Goal: Navigation & Orientation: Find specific page/section

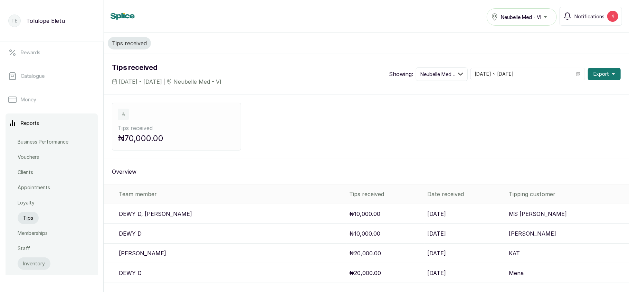
scroll to position [252, 0]
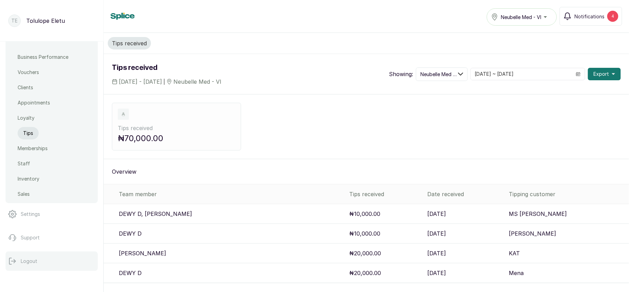
click at [24, 262] on p "Logout" at bounding box center [29, 260] width 17 height 7
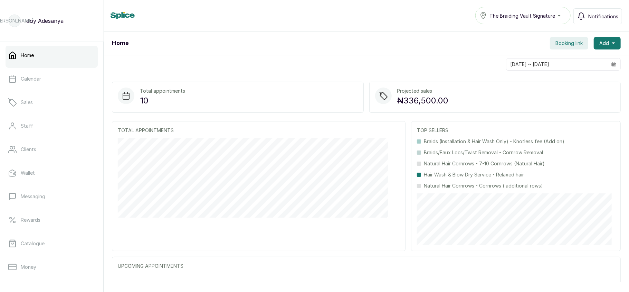
click at [532, 10] on button "The Braiding Vault Signature" at bounding box center [522, 15] width 95 height 17
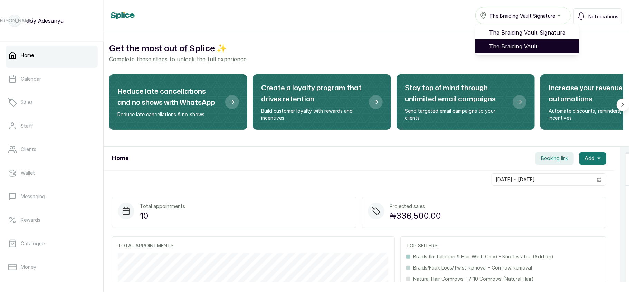
click at [512, 44] on span "The Braiding Vault" at bounding box center [531, 46] width 84 height 8
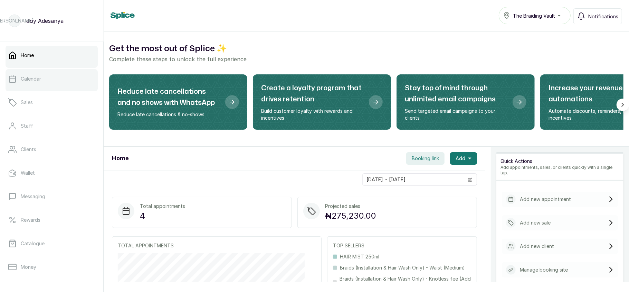
click at [50, 86] on link "Calendar" at bounding box center [52, 78] width 92 height 19
